Goal: Task Accomplishment & Management: Manage account settings

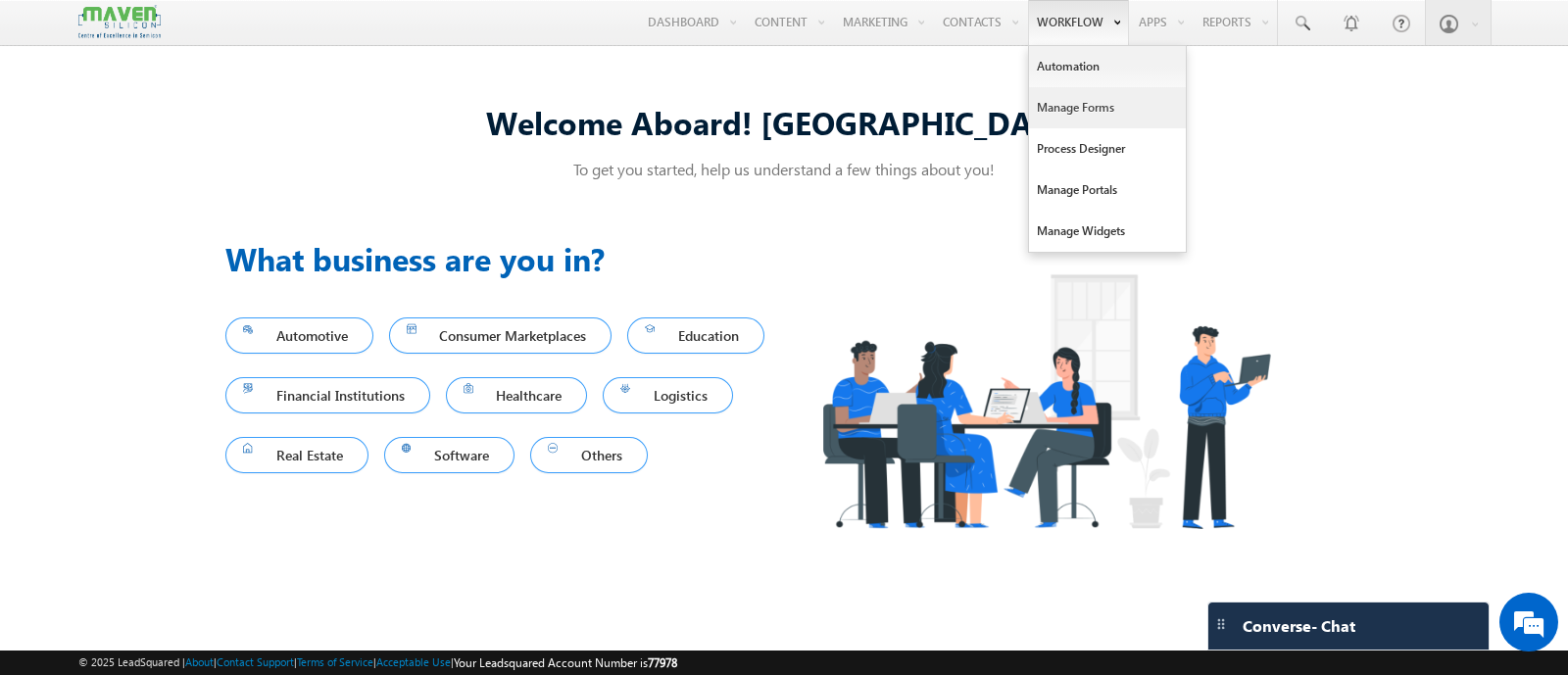
click at [1059, 105] on link "Manage Forms" at bounding box center [1108, 108] width 157 height 41
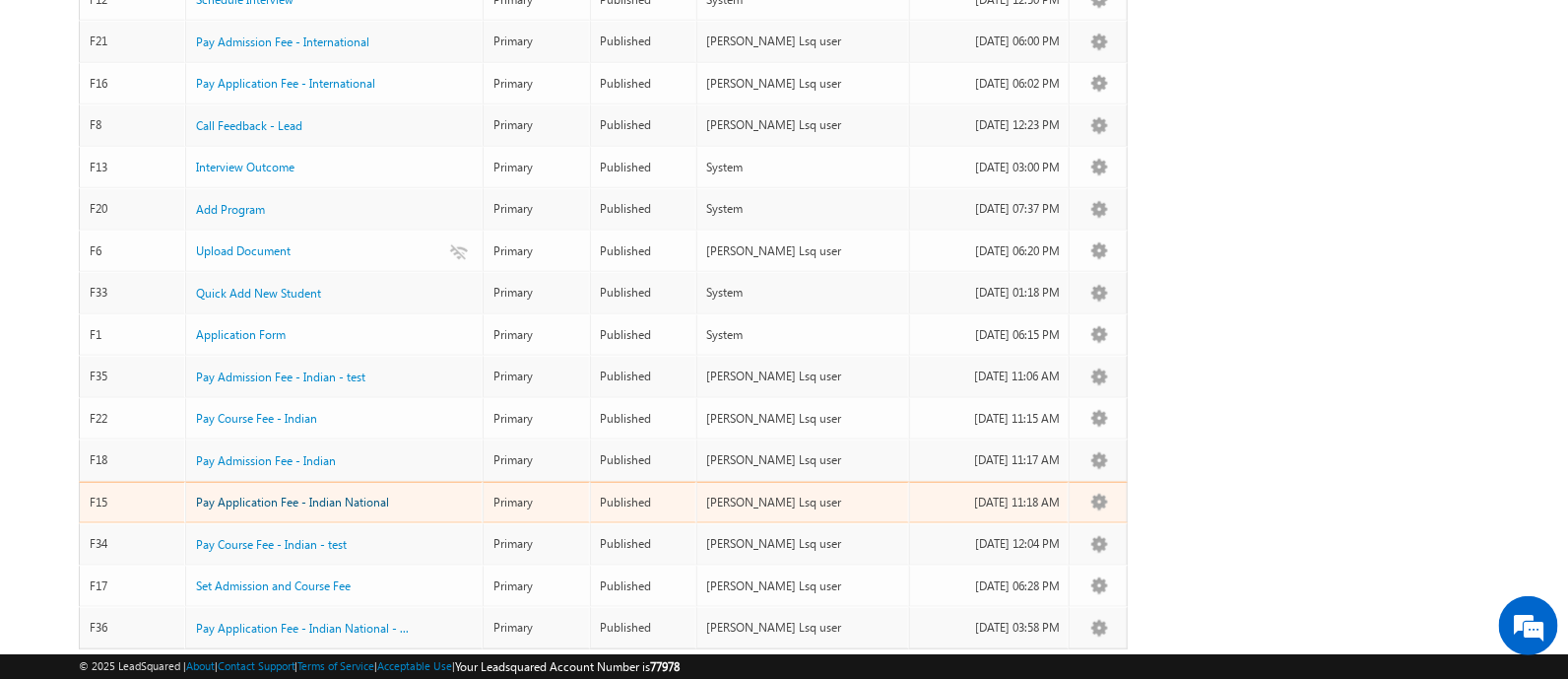
click at [287, 494] on span "Pay Application Fee - Indian National" at bounding box center [291, 501] width 193 height 15
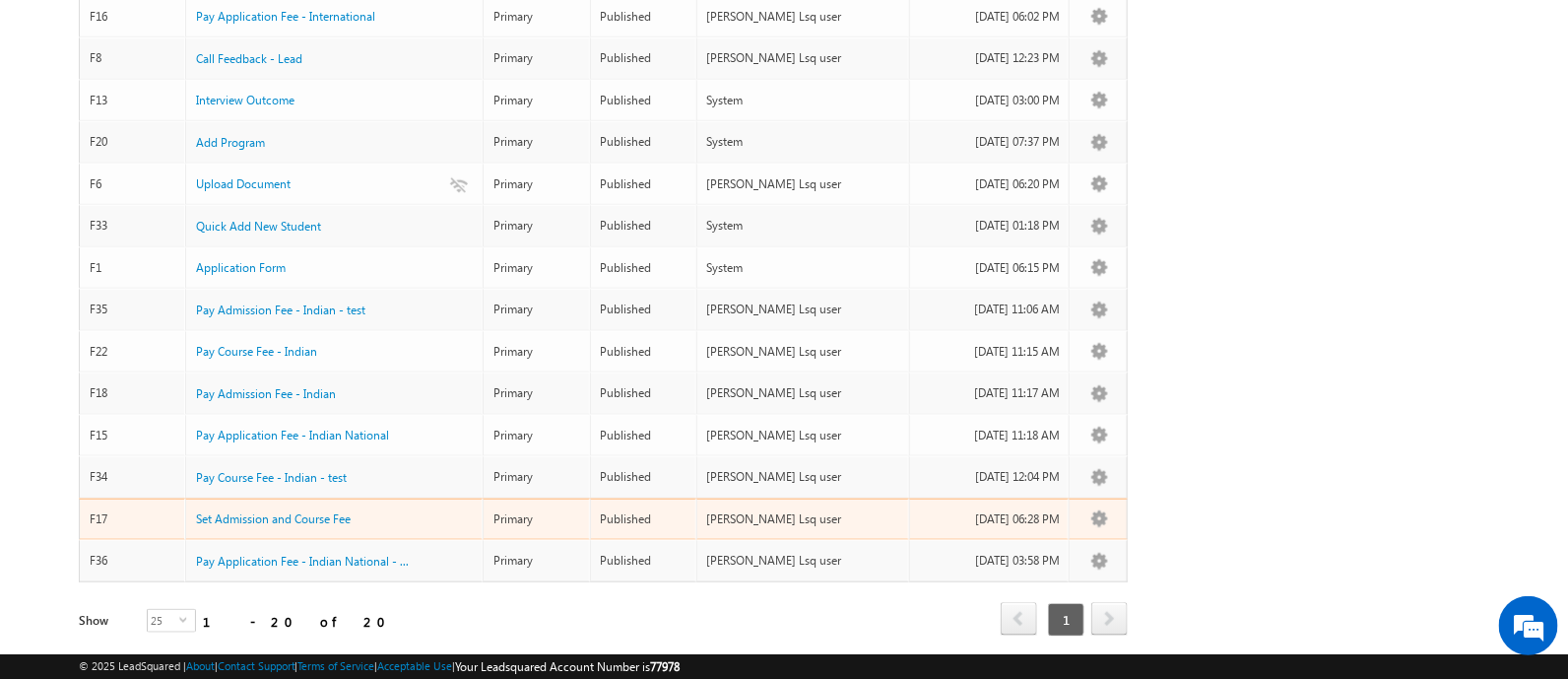
scroll to position [594, 0]
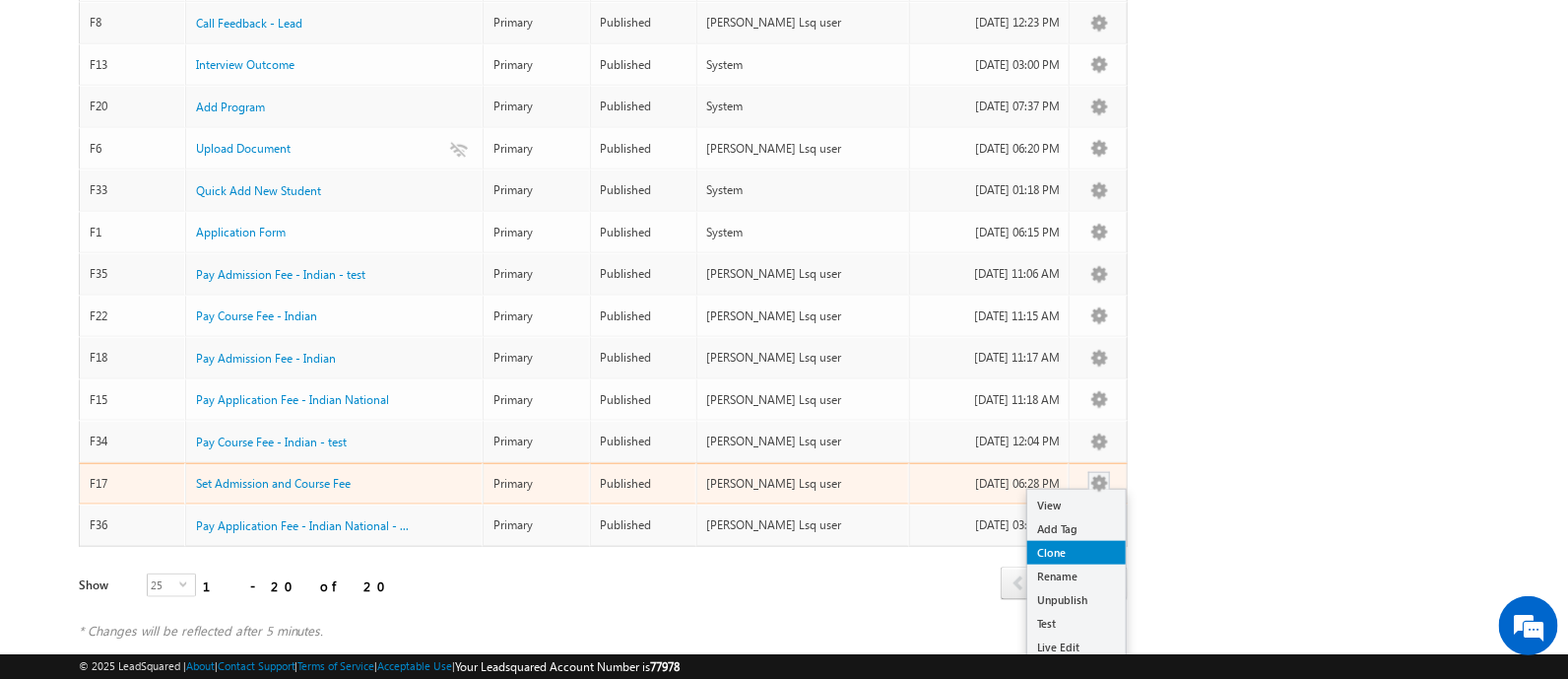
click at [1059, 541] on link "Clone" at bounding box center [1077, 552] width 99 height 24
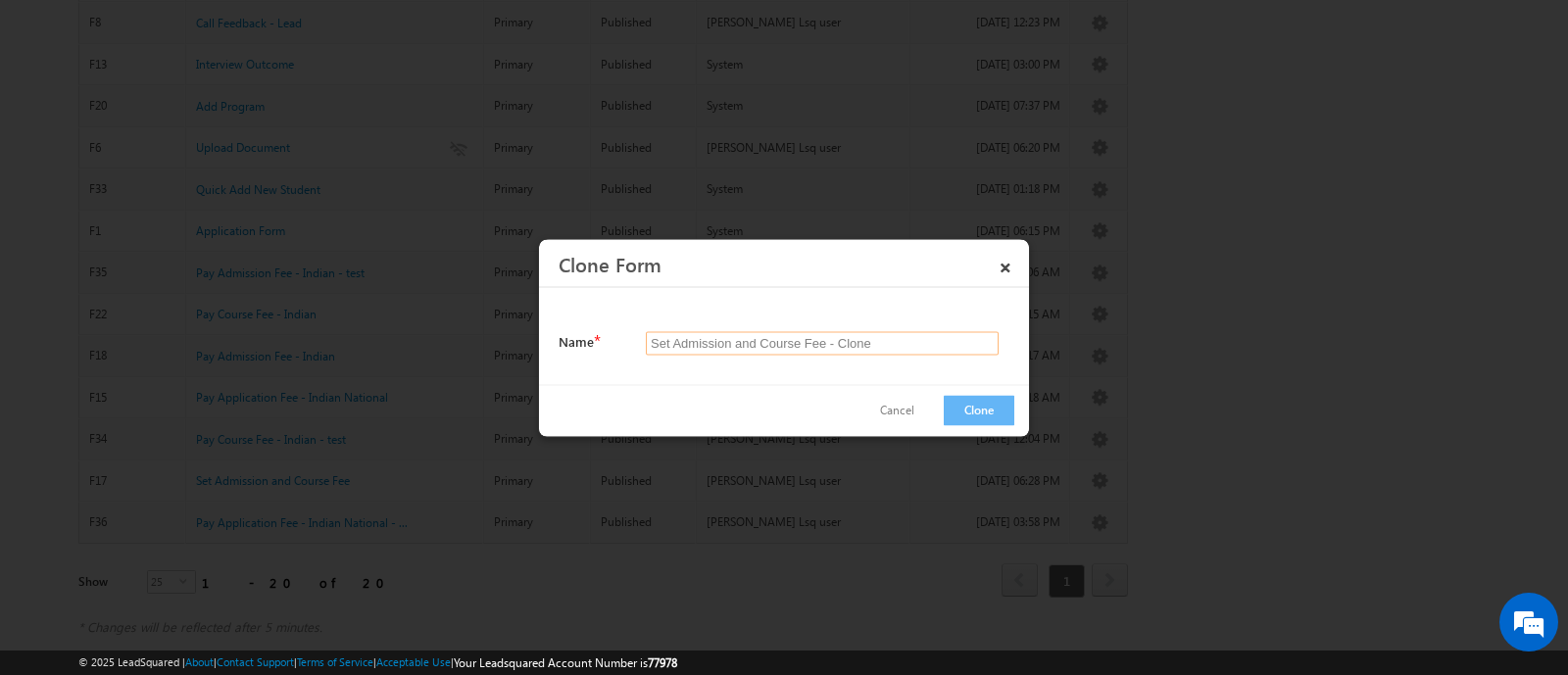
click at [887, 339] on input "Set Admission and Course Fee - Clone" at bounding box center [822, 343] width 353 height 24
type input "Set Admission and Course Fee - Clone1"
click at [1005, 396] on button "Clone" at bounding box center [979, 410] width 71 height 30
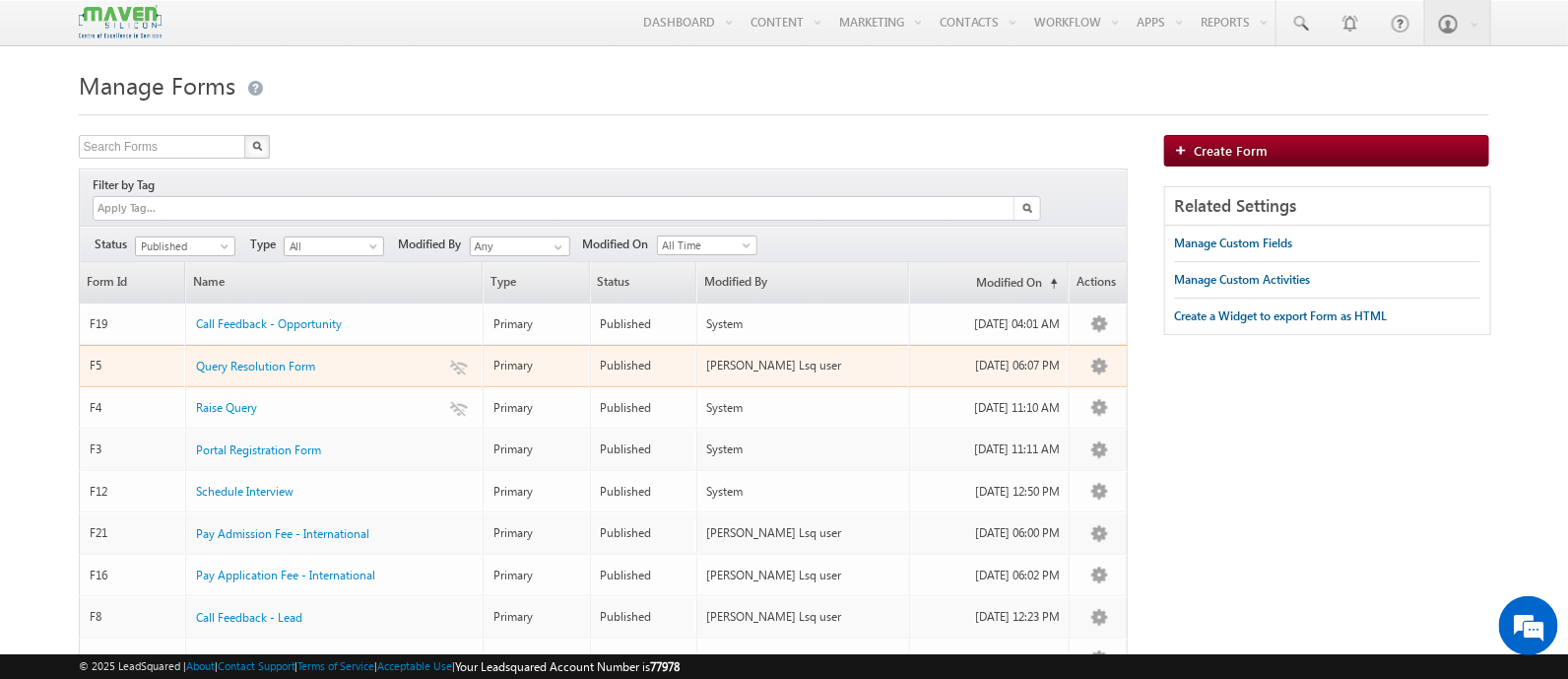
scroll to position [0, 0]
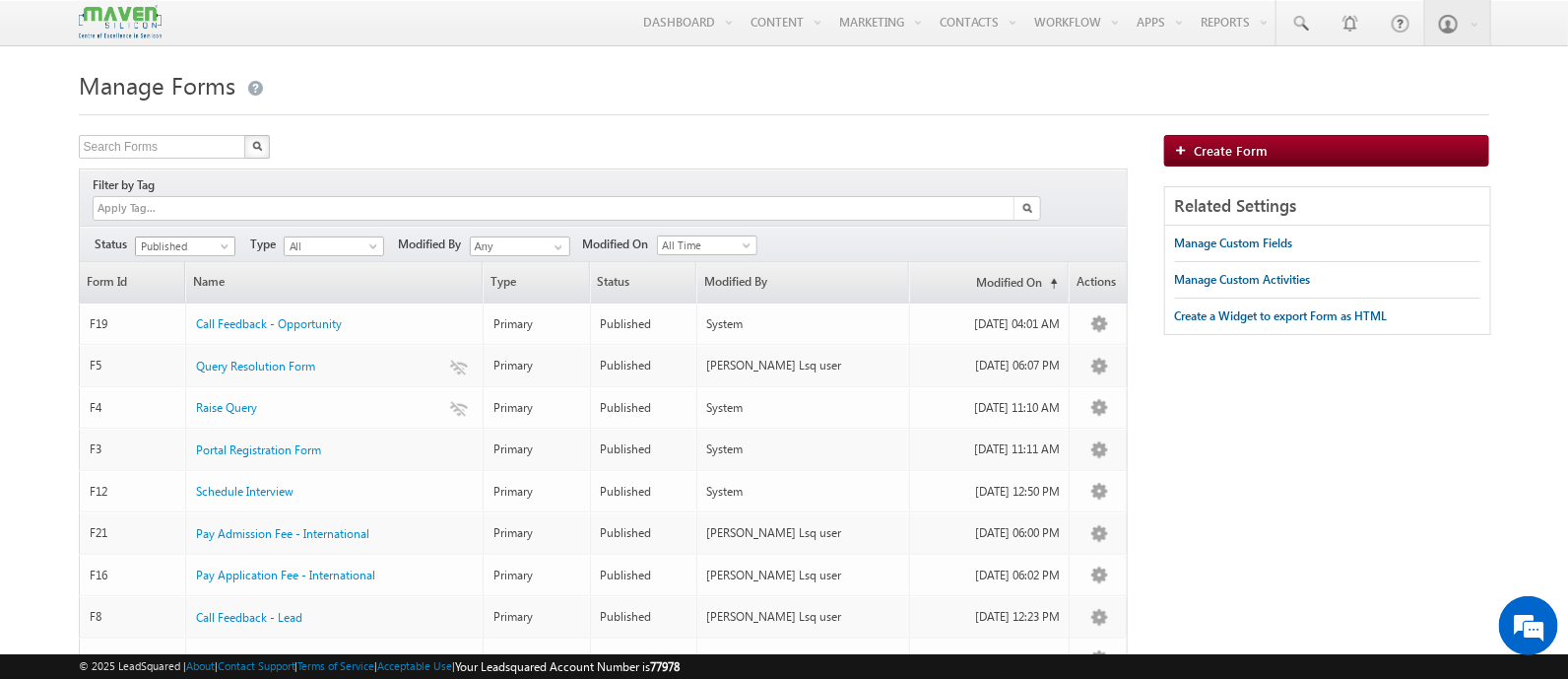
click at [217, 237] on span "Published" at bounding box center [183, 246] width 94 height 18
click at [180, 261] on link "Draft" at bounding box center [186, 266] width 100 height 18
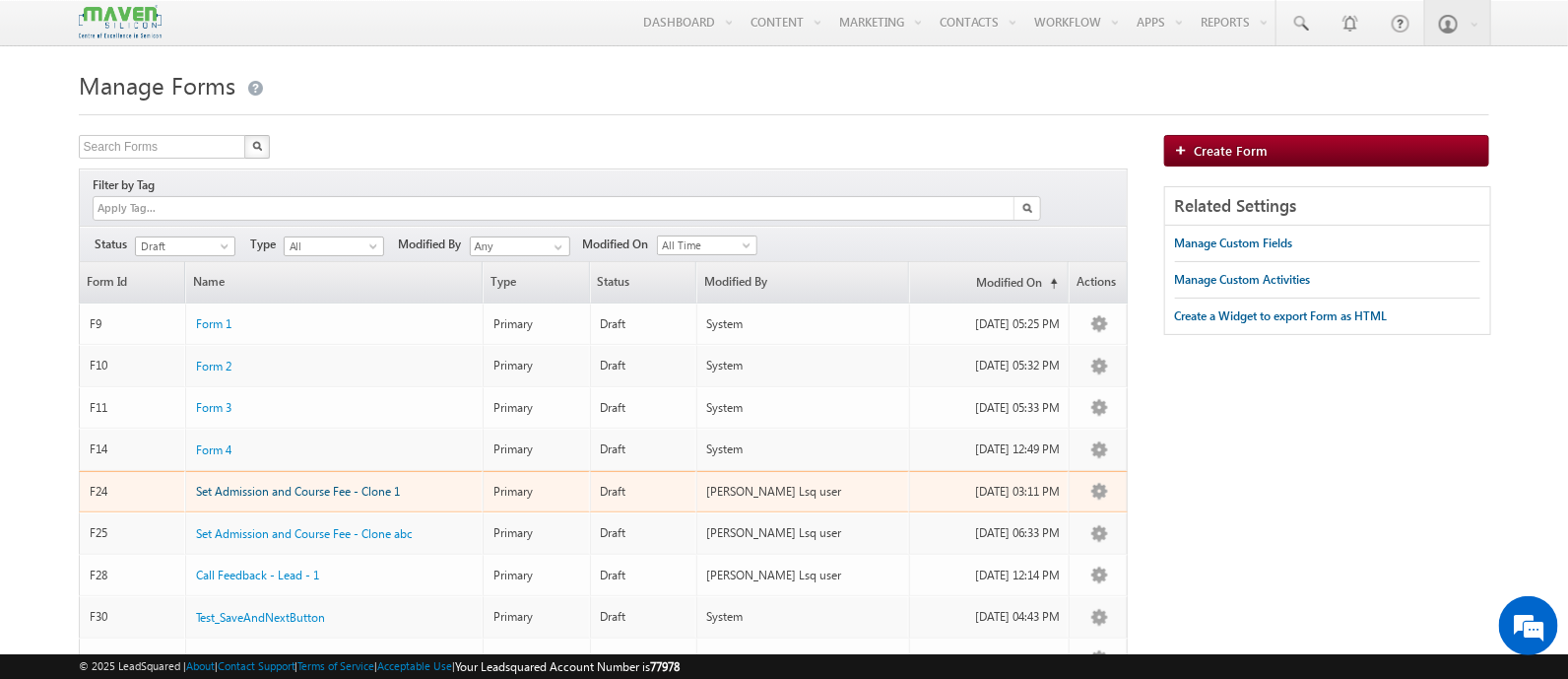
click at [389, 484] on span "Set Admission and Course Fee - Clone 1" at bounding box center [297, 491] width 204 height 15
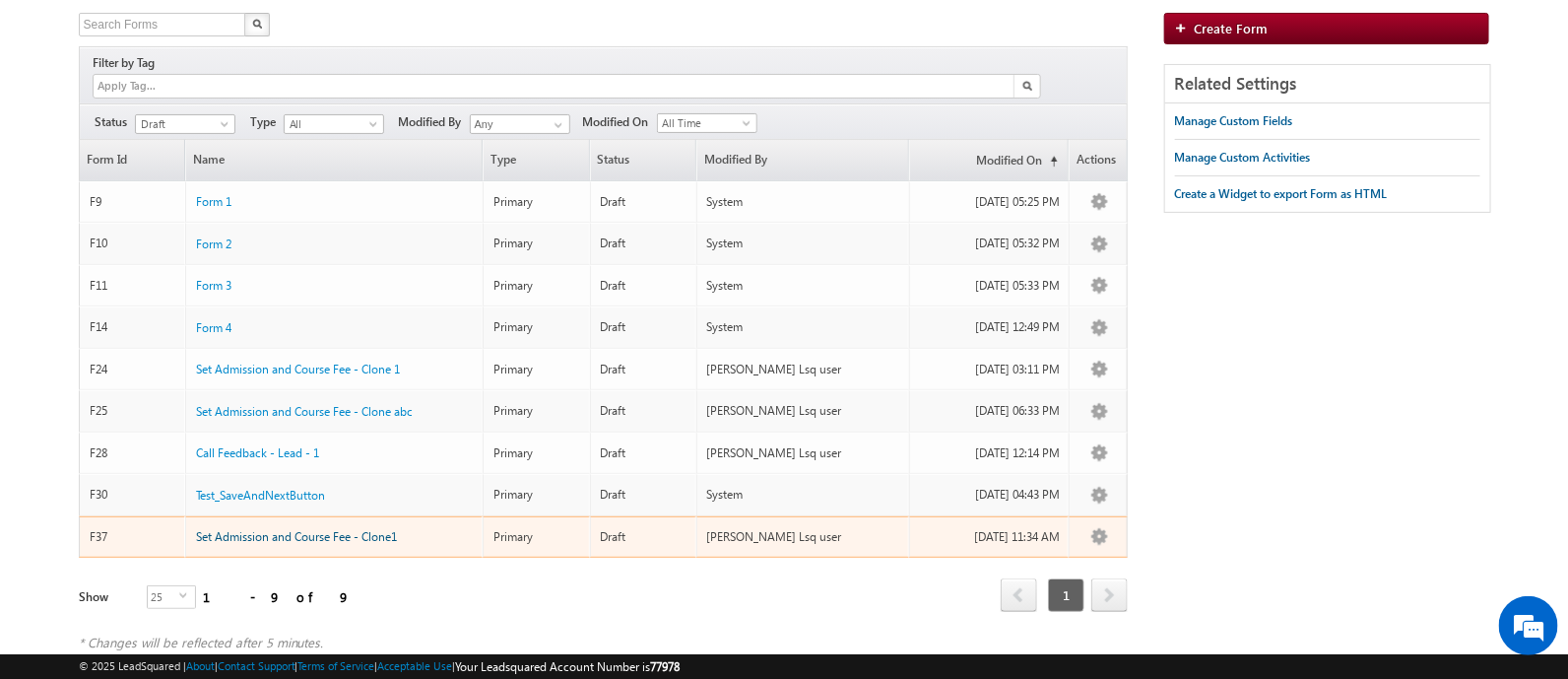
click at [380, 529] on span "Set Admission and Course Fee - Clone1" at bounding box center [295, 536] width 201 height 15
click at [1070, 547] on link "Edit" at bounding box center [1077, 558] width 99 height 24
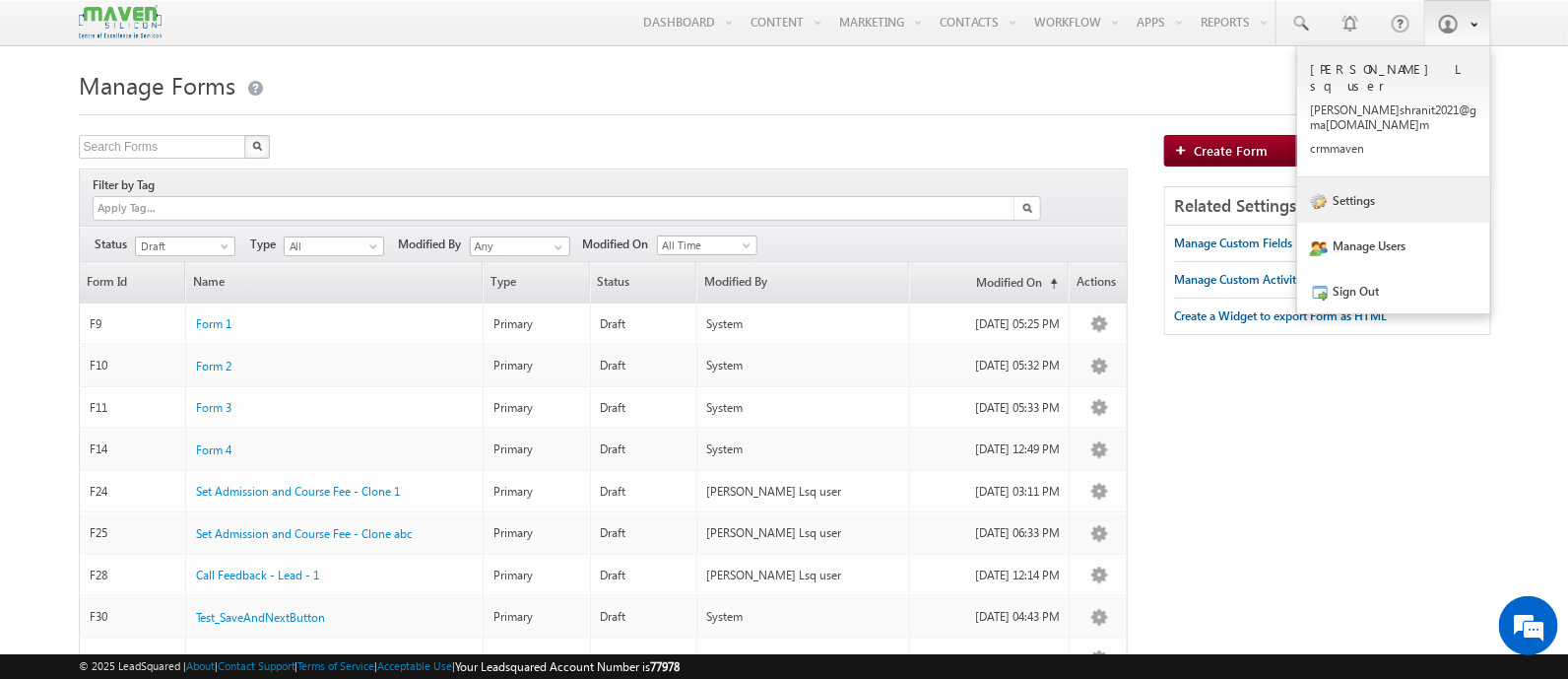
click at [1420, 179] on link "Settings" at bounding box center [1393, 200] width 193 height 45
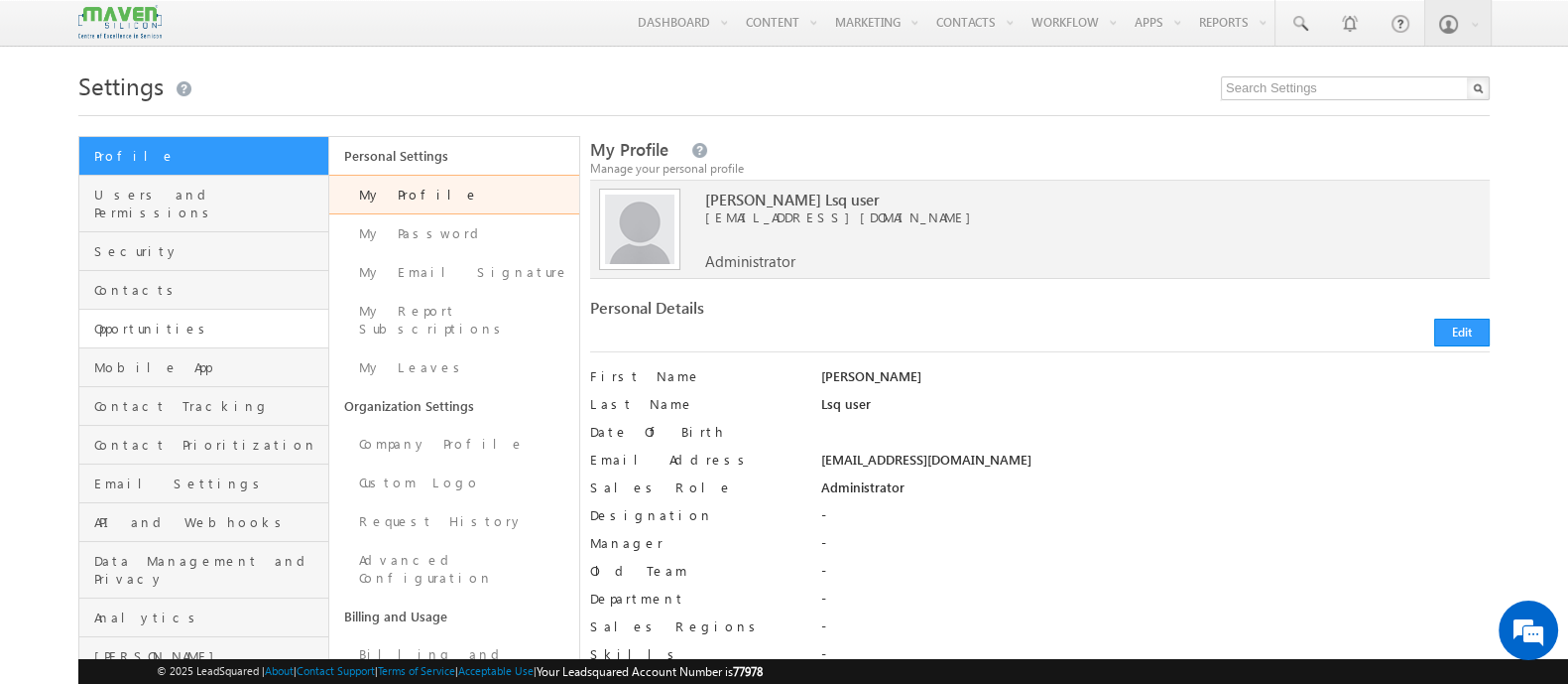
click at [140, 310] on link "Opportunities" at bounding box center [204, 329] width 249 height 39
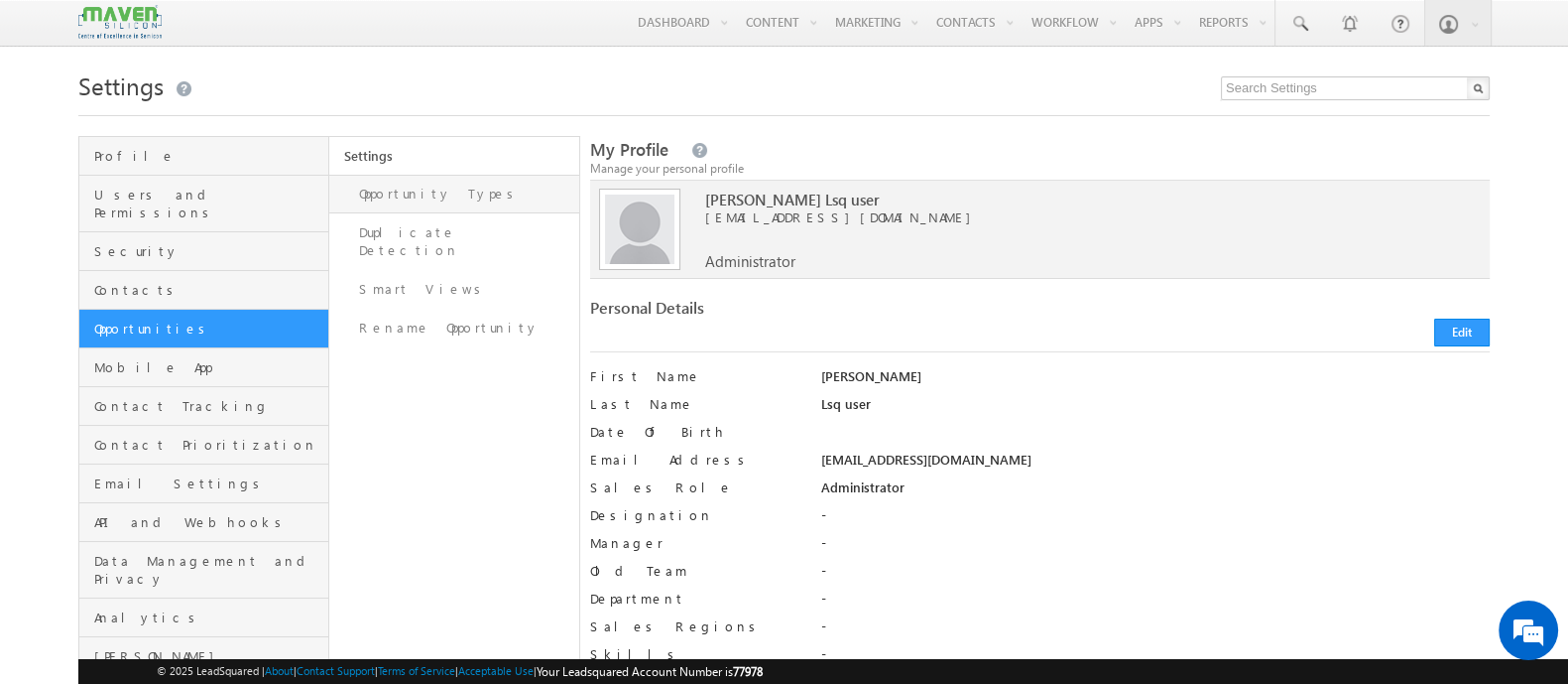
click at [429, 202] on link "Opportunity Types" at bounding box center [454, 193] width 250 height 39
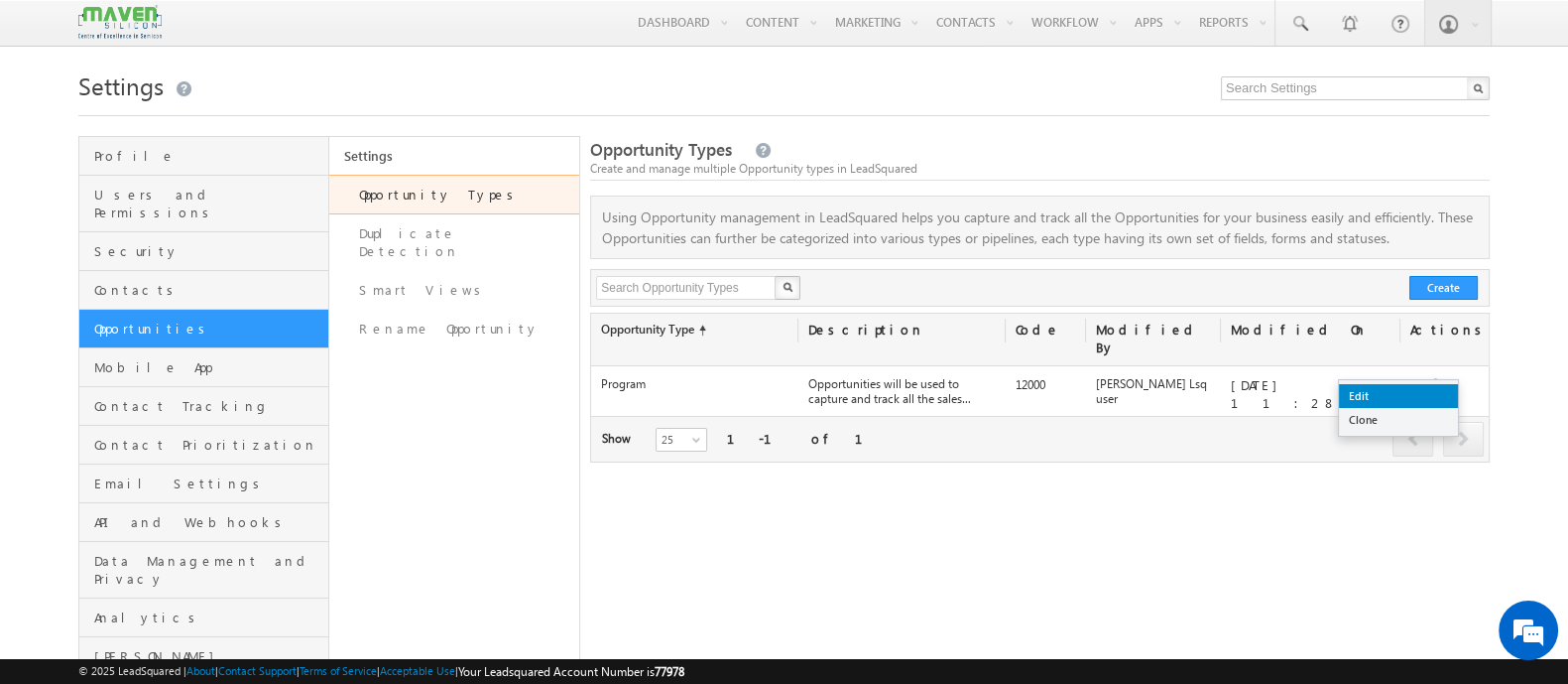
click at [1409, 398] on link "Edit" at bounding box center [1399, 396] width 119 height 24
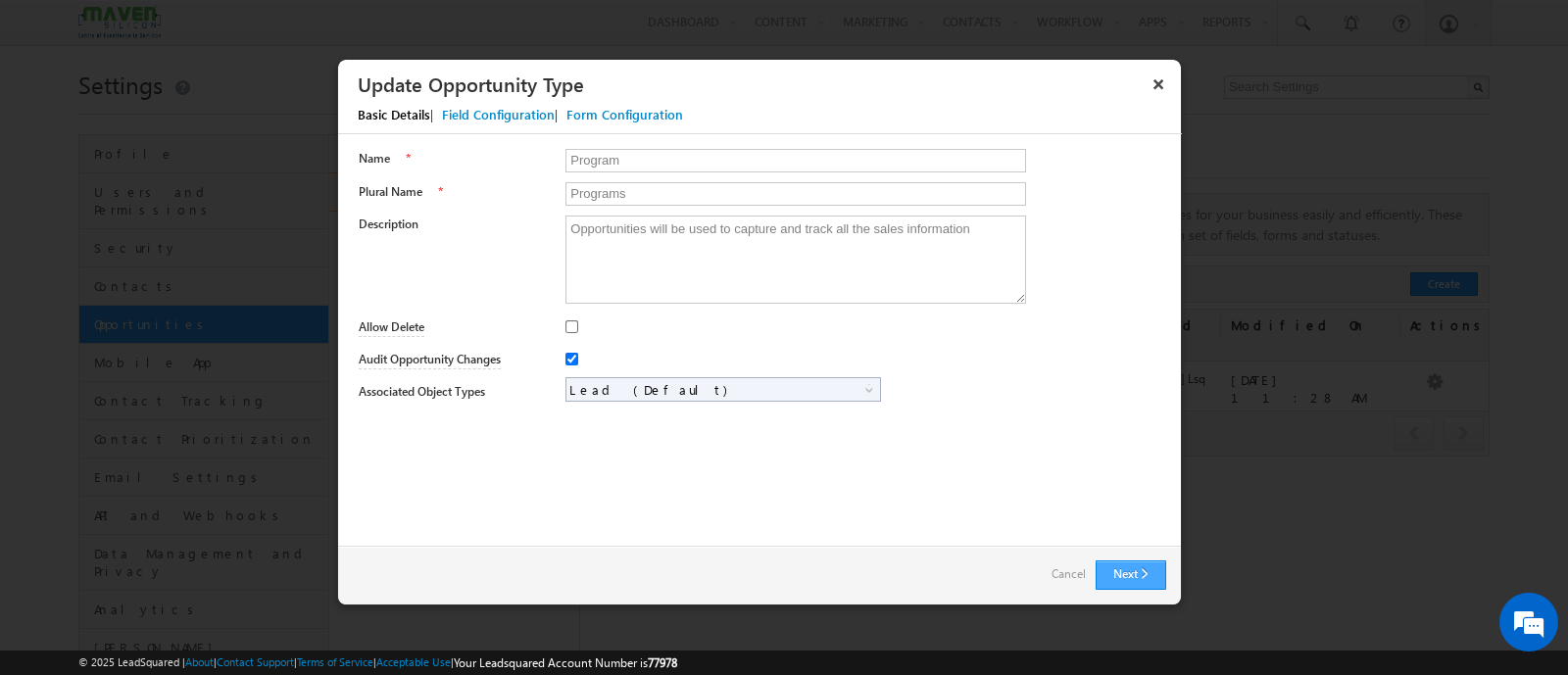
click at [1130, 585] on button "Next" at bounding box center [1132, 575] width 71 height 29
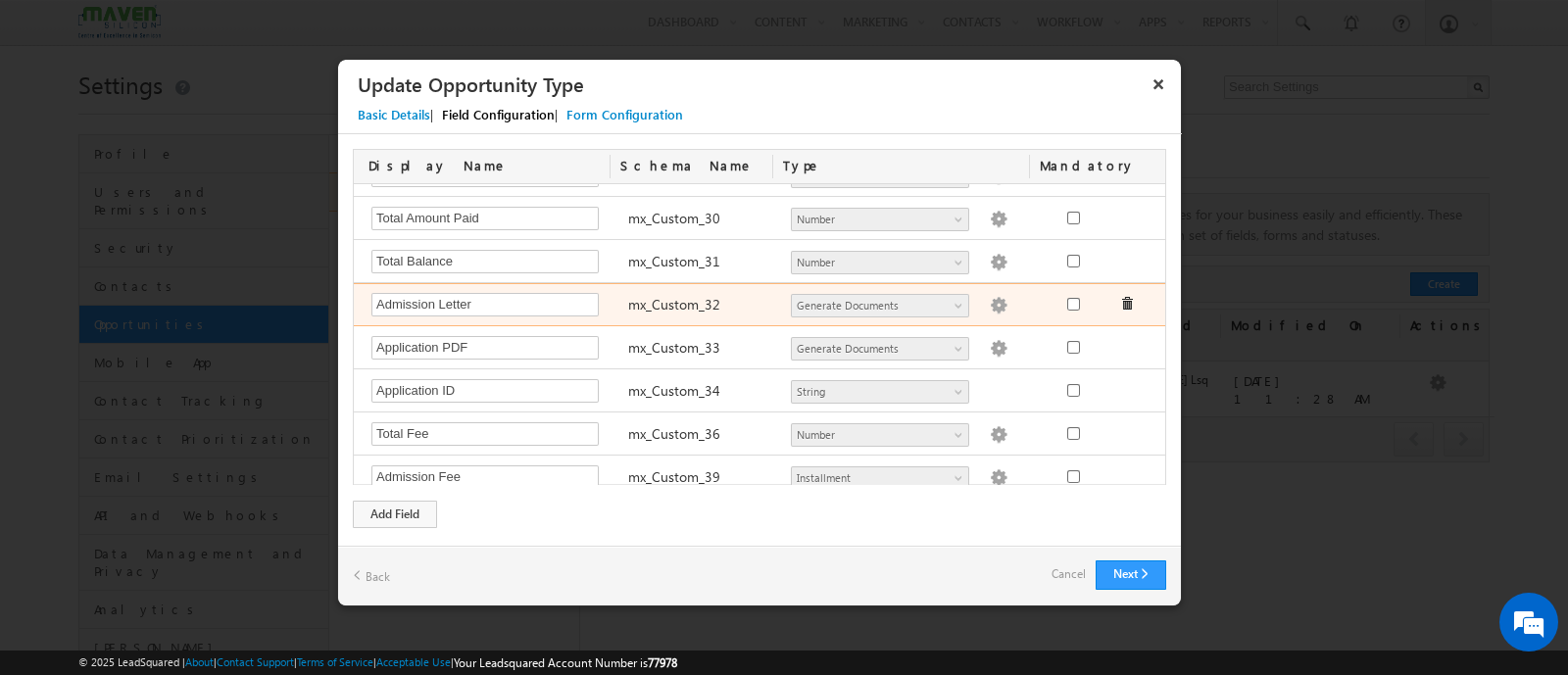
scroll to position [1110, 0]
